Goal: Task Accomplishment & Management: Use online tool/utility

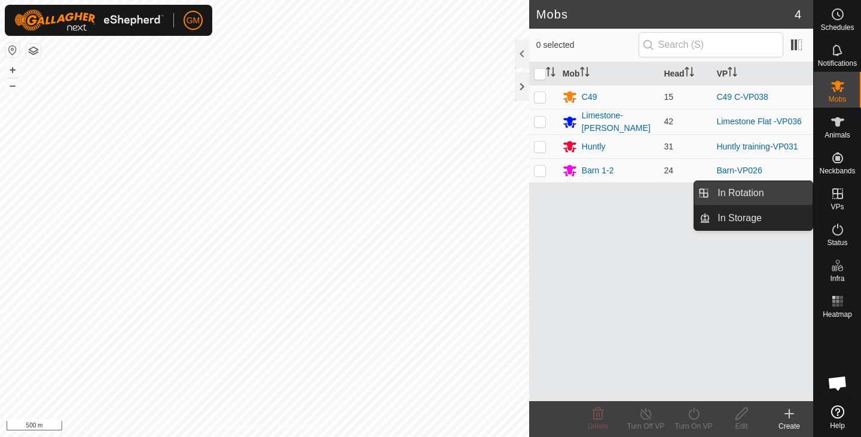
click at [741, 191] on link "In Rotation" at bounding box center [762, 193] width 102 height 24
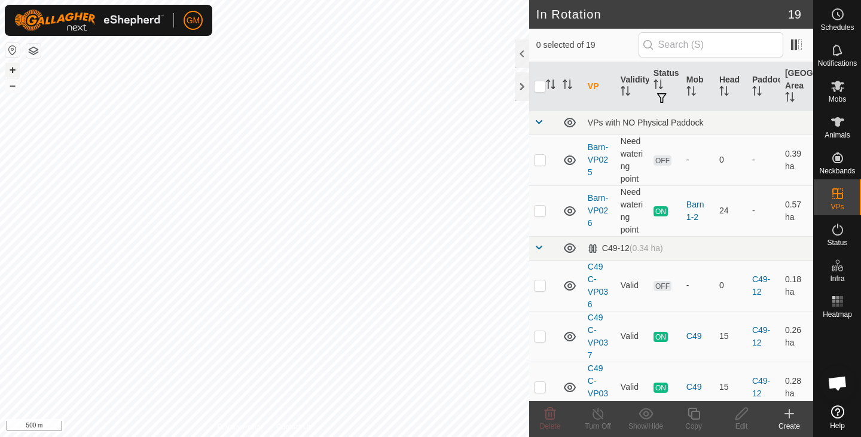
click at [13, 69] on button "+" at bounding box center [12, 70] width 14 height 14
click at [14, 68] on button "+" at bounding box center [12, 70] width 14 height 14
checkbox input "true"
click at [691, 417] on icon at bounding box center [694, 414] width 12 height 12
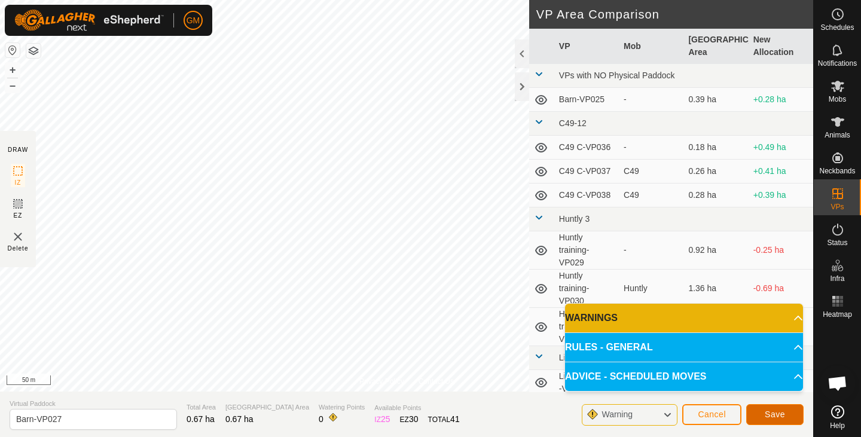
click at [766, 416] on span "Save" at bounding box center [775, 415] width 20 height 10
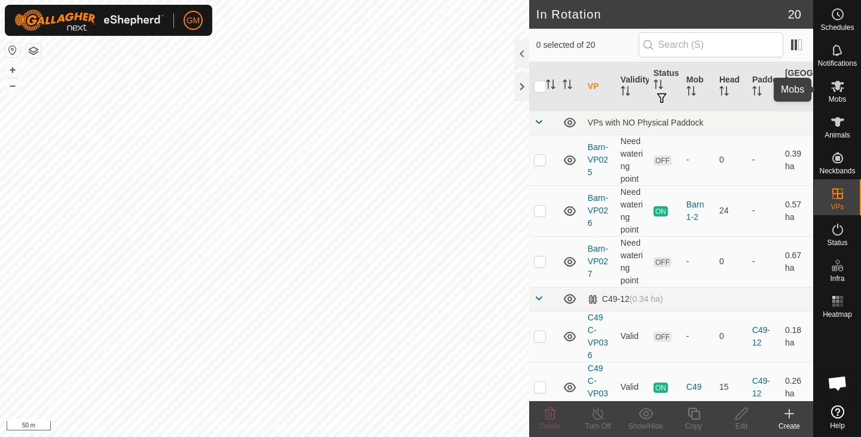
click at [841, 87] on icon at bounding box center [837, 86] width 13 height 11
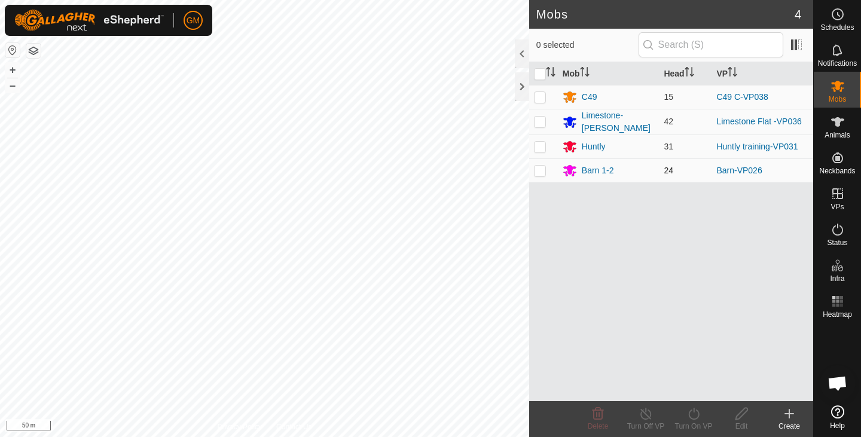
click at [544, 166] on p-checkbox at bounding box center [540, 171] width 12 height 10
checkbox input "true"
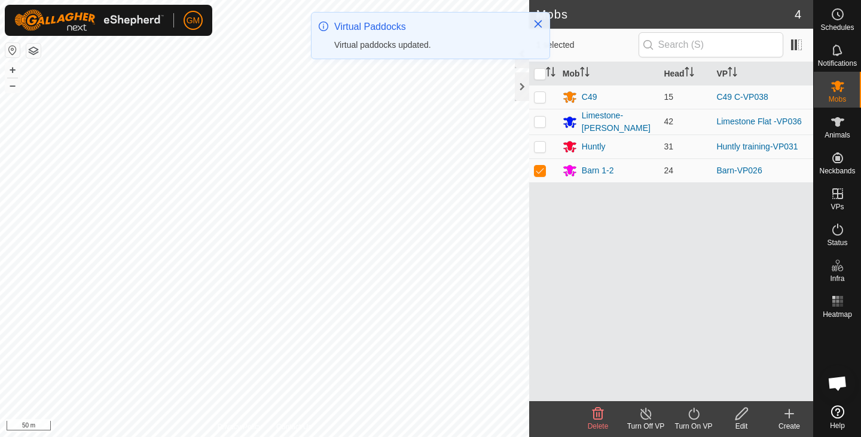
click at [695, 418] on icon at bounding box center [694, 414] width 15 height 14
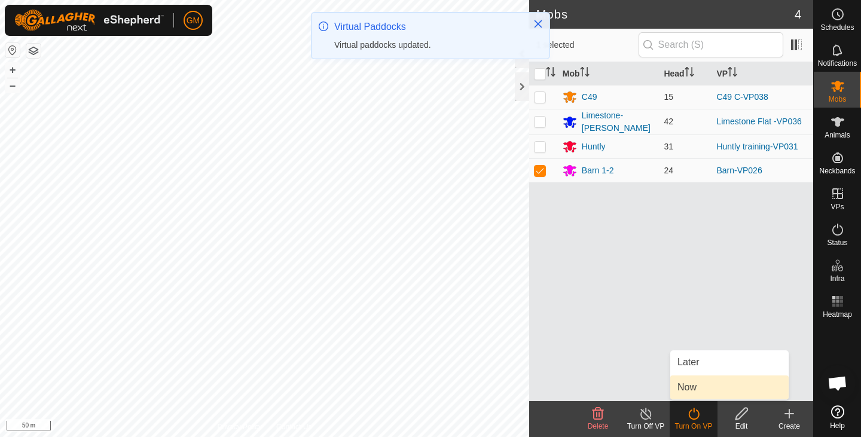
click at [688, 388] on link "Now" at bounding box center [730, 388] width 118 height 24
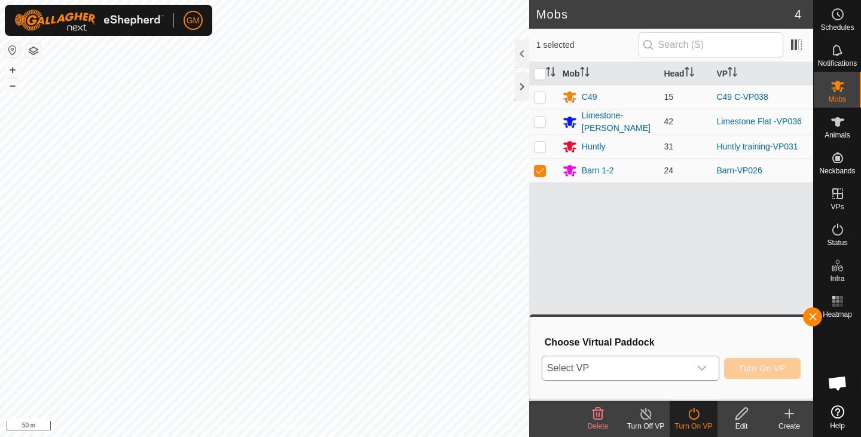
click at [700, 370] on icon "dropdown trigger" at bounding box center [702, 369] width 10 height 10
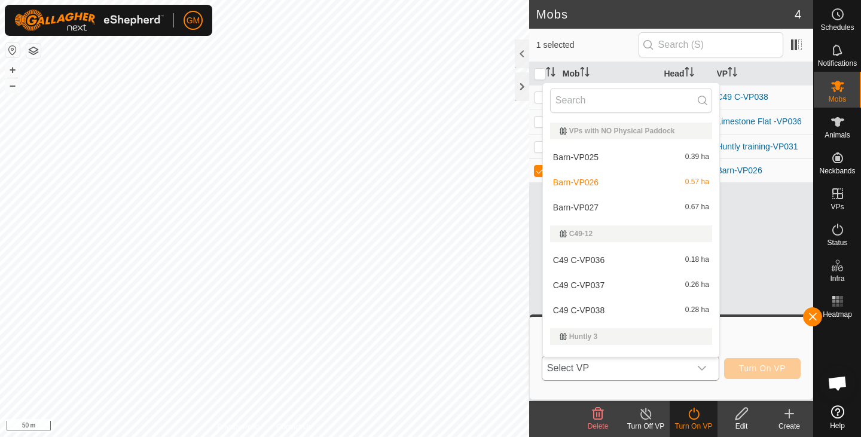
scroll to position [18, 0]
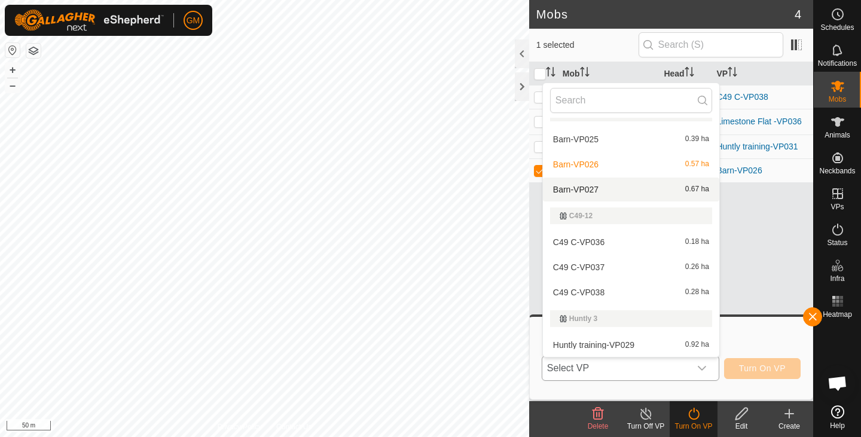
click at [637, 192] on li "Barn-VP027 0.67 ha" at bounding box center [631, 190] width 176 height 24
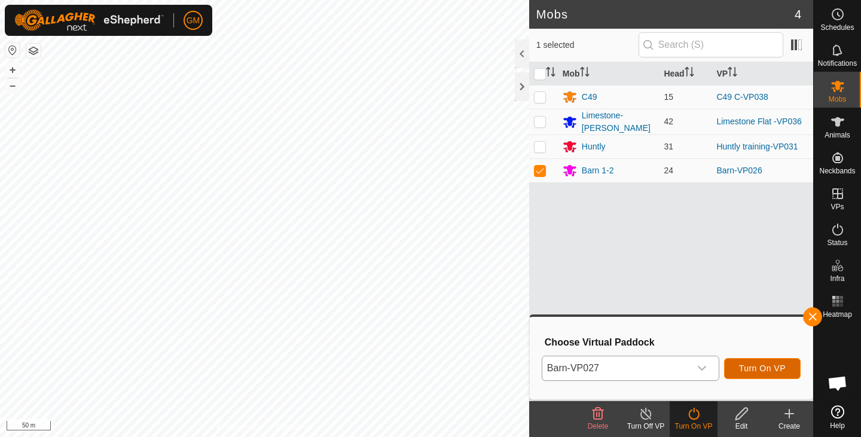
click at [757, 368] on span "Turn On VP" at bounding box center [762, 369] width 47 height 10
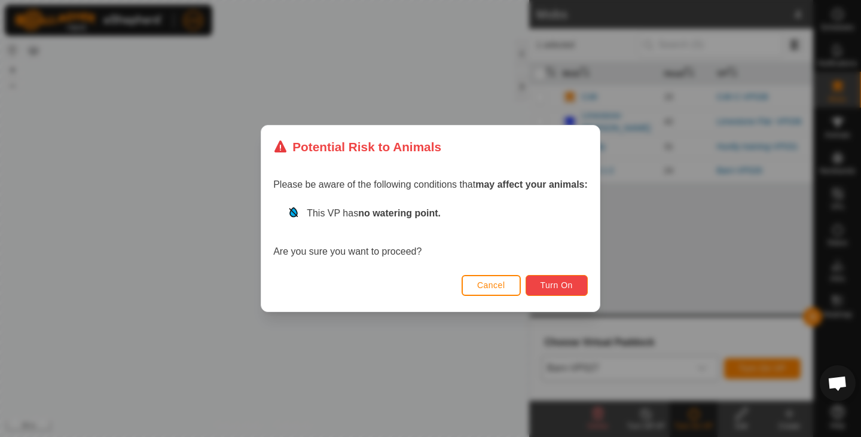
click at [574, 282] on button "Turn On" at bounding box center [557, 285] width 62 height 21
